Goal: Transaction & Acquisition: Purchase product/service

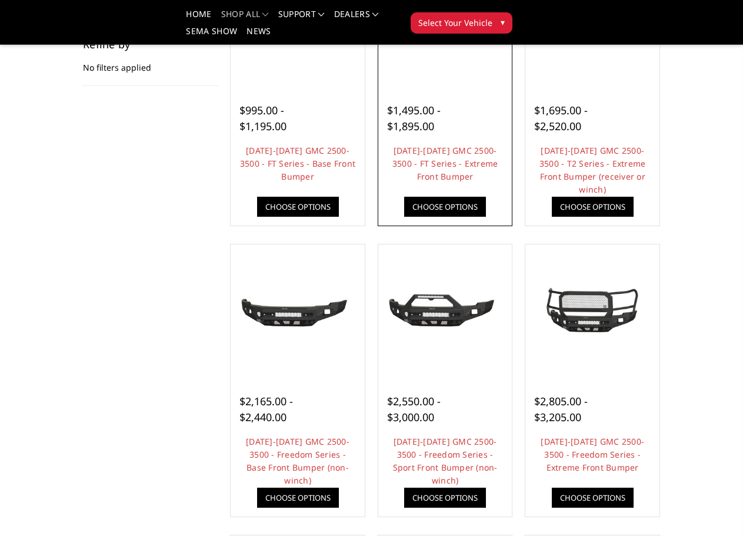
scroll to position [235, 0]
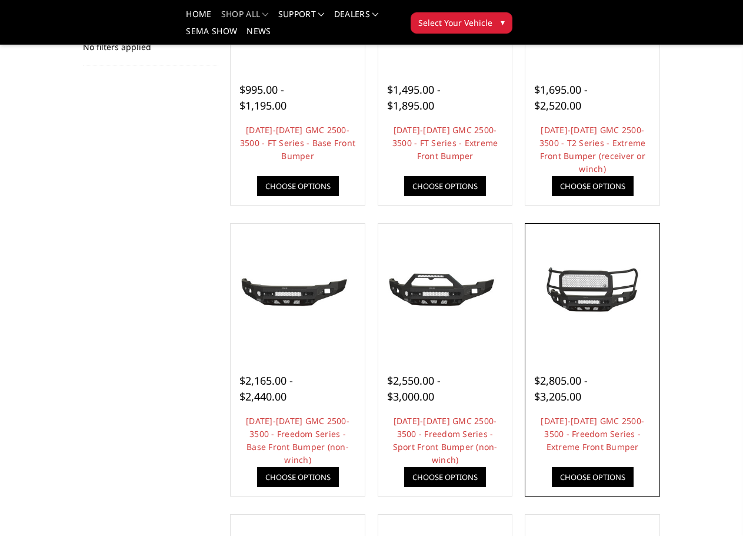
click at [604, 298] on img at bounding box center [592, 290] width 128 height 60
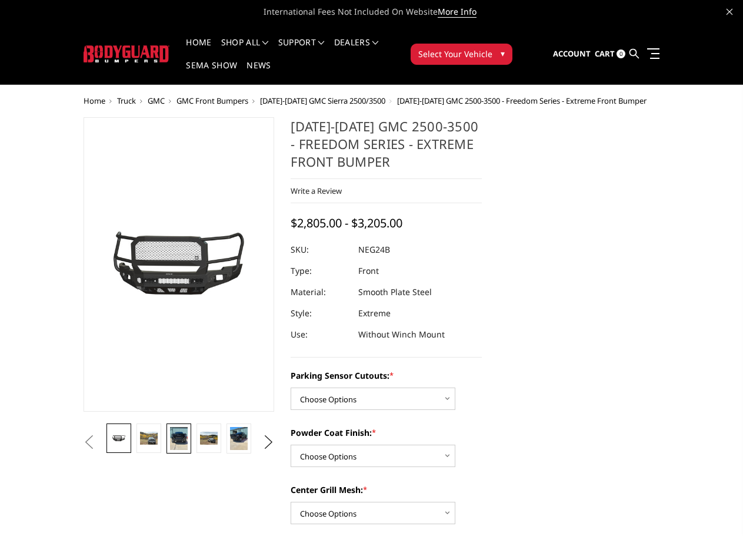
click at [187, 441] on img at bounding box center [178, 438] width 17 height 23
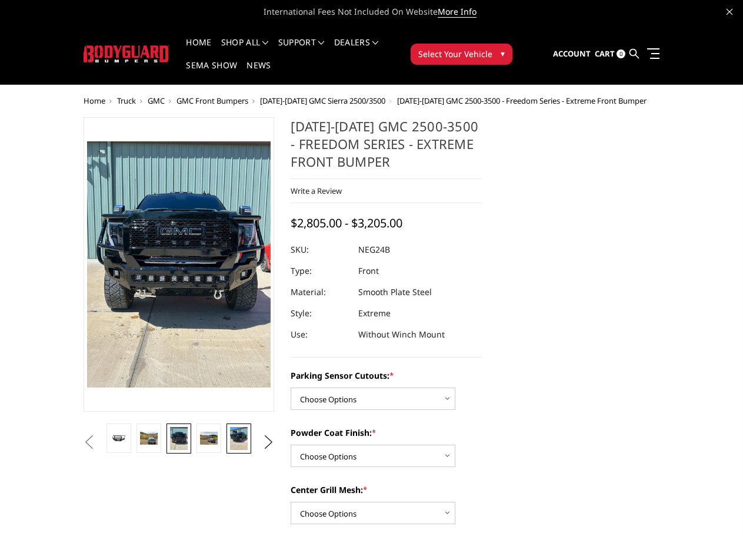
click at [237, 437] on img at bounding box center [238, 438] width 17 height 23
